Goal: Task Accomplishment & Management: Complete application form

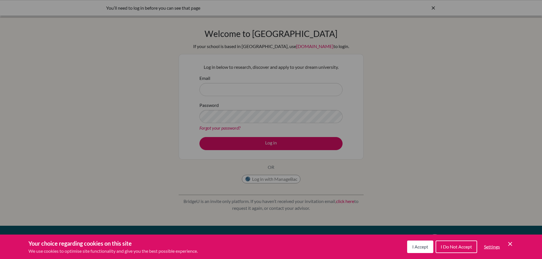
click at [296, 86] on div "Cookie Preferences" at bounding box center [271, 129] width 542 height 259
click at [375, 90] on div "Cookie Preferences" at bounding box center [271, 129] width 542 height 259
click at [513, 244] on icon "Cookie Control Close Icon" at bounding box center [510, 244] width 7 height 7
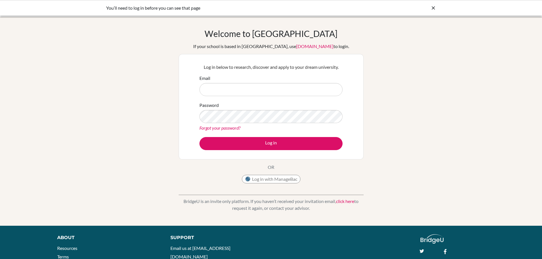
click at [236, 91] on input "Email" at bounding box center [271, 89] width 143 height 13
type input "[EMAIL_ADDRESS][DOMAIN_NAME]"
click at [200, 137] on button "Log in" at bounding box center [271, 143] width 143 height 13
click at [249, 91] on input "Email" at bounding box center [271, 89] width 143 height 13
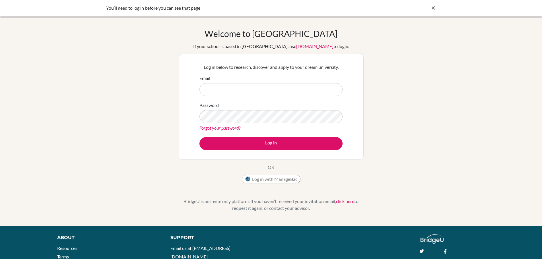
type input "[EMAIL_ADDRESS][DOMAIN_NAME]"
click at [226, 130] on link "Forgot your password?" at bounding box center [220, 127] width 41 height 5
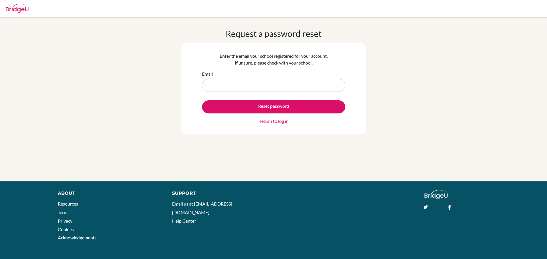
click at [311, 90] on input "Email" at bounding box center [273, 85] width 143 height 13
type input "nursyerik.syeil@elite.edu.mn"
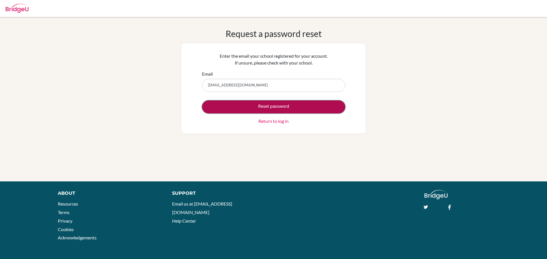
click at [257, 107] on button "Reset password" at bounding box center [273, 107] width 143 height 13
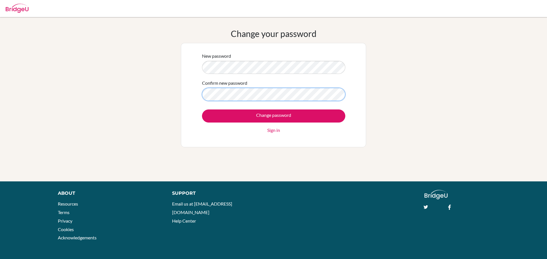
click at [202, 110] on input "Change password" at bounding box center [273, 116] width 143 height 13
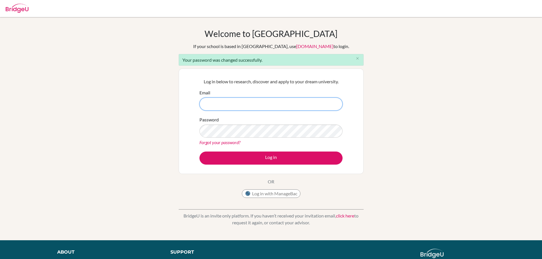
click at [260, 104] on input "Email" at bounding box center [271, 104] width 143 height 13
type input "nursyerik.syeil@elite.edu.mn"
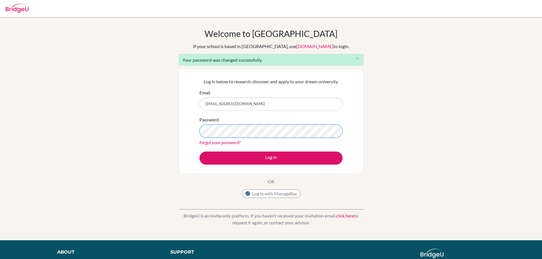
click at [200, 152] on button "Log in" at bounding box center [271, 158] width 143 height 13
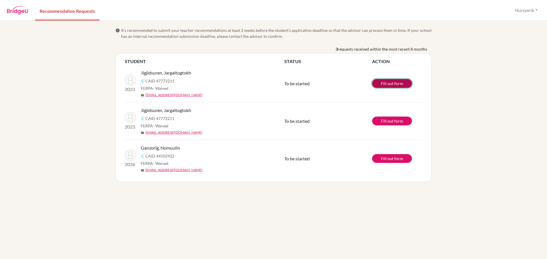
click at [394, 83] on link "Fill out form" at bounding box center [392, 83] width 40 height 9
click at [396, 82] on link "Fill out form" at bounding box center [392, 83] width 40 height 9
click at [399, 120] on link "Fill out form" at bounding box center [392, 121] width 40 height 9
click at [388, 87] on link "Fill out form" at bounding box center [392, 83] width 40 height 9
